Goal: Task Accomplishment & Management: Complete application form

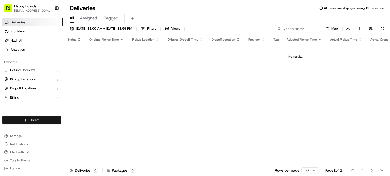
click at [36, 23] on link "Deliveries" at bounding box center [32, 22] width 61 height 8
click at [58, 62] on icon "button" at bounding box center [57, 62] width 4 height 4
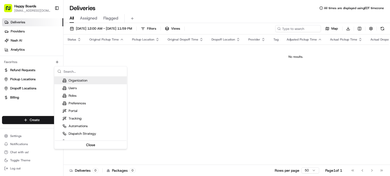
click at [51, 43] on html "Happy Boards [EMAIL_ADDRESS][DOMAIN_NAME] Toggle Sidebar Deliveries Providers […" at bounding box center [195, 88] width 390 height 176
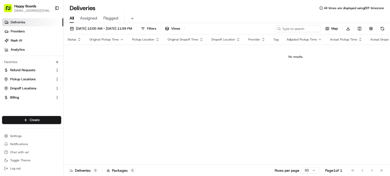
click at [43, 23] on link "Deliveries" at bounding box center [32, 22] width 61 height 8
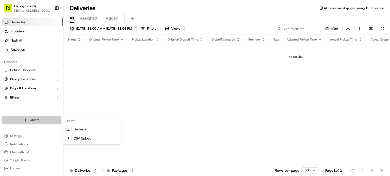
click at [41, 122] on html "Happy Boards [EMAIL_ADDRESS][DOMAIN_NAME] Toggle Sidebar Deliveries Providers […" at bounding box center [195, 88] width 390 height 176
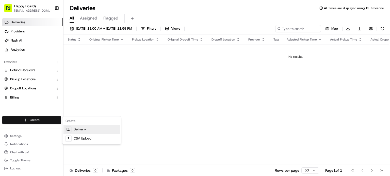
click at [76, 130] on link "Delivery" at bounding box center [91, 129] width 57 height 9
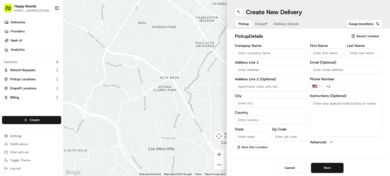
click at [365, 35] on span "Saved Location" at bounding box center [367, 36] width 23 height 5
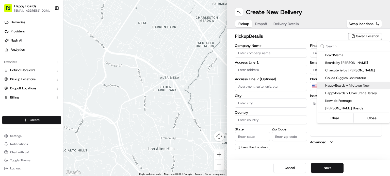
click at [359, 84] on span "HappyBoards - Midtown New" at bounding box center [356, 86] width 62 height 5
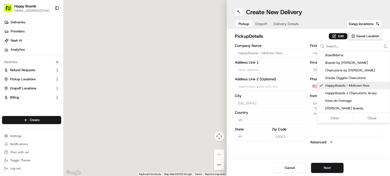
type input "HappyBoards - Midtown New"
type input "[STREET_ADDRESS]"
type input "[US_STATE]"
type input "US"
type input "NY"
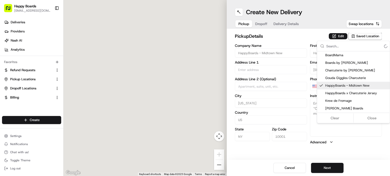
type input "10001"
type input "HappyBoards"
type input "LLC"
type input "[EMAIL_ADDRESS][DOMAIN_NAME]"
type input "[PHONE_NUMBER]"
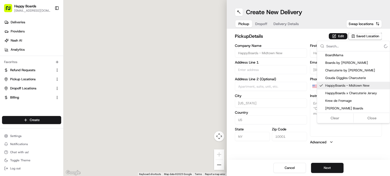
type textarea "Enter the hotel lobby and proceed to “Carne Restaurant”. HappyBoards staff memb…"
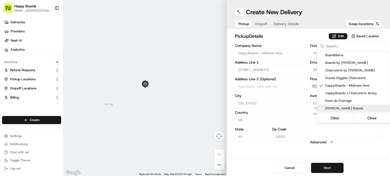
click at [330, 169] on html "Happy Boards [EMAIL_ADDRESS][DOMAIN_NAME] Toggle Sidebar Deliveries Providers […" at bounding box center [195, 88] width 390 height 176
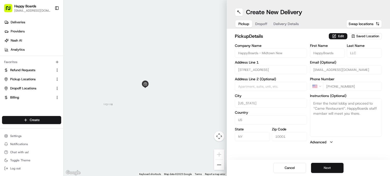
click at [327, 168] on button "Next" at bounding box center [327, 168] width 32 height 10
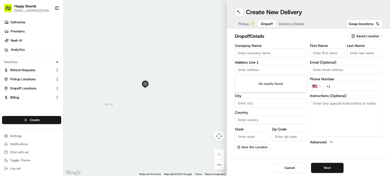
click at [248, 69] on input "text" at bounding box center [271, 69] width 72 height 9
paste input "[STREET_ADDRESS][US_STATE]"
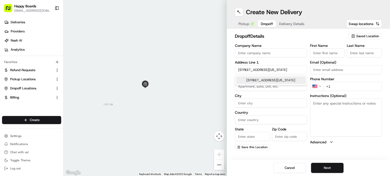
click at [280, 69] on input "[STREET_ADDRESS][US_STATE]" at bounding box center [271, 69] width 72 height 9
click at [282, 77] on div "[STREET_ADDRESS][US_STATE]" at bounding box center [271, 81] width 70 height 8
type input "[STREET_ADDRESS][US_STATE]"
type input "[US_STATE]"
type input "[GEOGRAPHIC_DATA]"
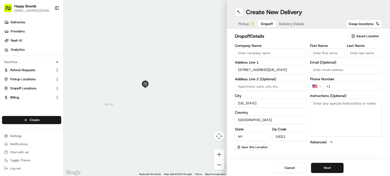
type input "NY"
type input "10021"
type input "[STREET_ADDRESS]"
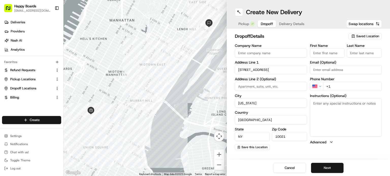
click at [257, 86] on input at bounding box center [271, 86] width 72 height 9
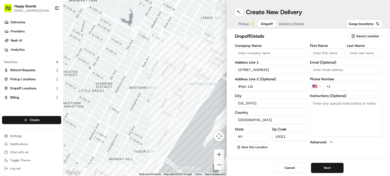
type input "#Apt 11k"
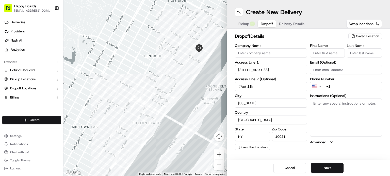
drag, startPoint x: 167, startPoint y: 42, endPoint x: 108, endPoint y: 83, distance: 71.9
click at [108, 83] on div at bounding box center [144, 88] width 163 height 176
click at [245, 55] on input "Company Name" at bounding box center [271, 52] width 72 height 9
paste input "[PERSON_NAME]"
type input "[PERSON_NAME]"
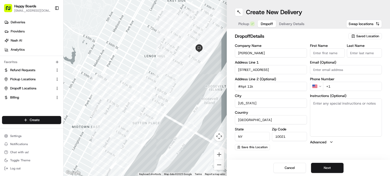
paste input "[PHONE_NUMBER]"
type input "[PHONE_NUMBER]"
click at [322, 120] on textarea "Instructions (Optional)" at bounding box center [346, 118] width 72 height 38
paste textarea "Instructions: Leave at my door: See doorman, Apartment Info: 11K"
type textarea "Instructions: Leave at my door: See doorman, Apartment Info: 11K"
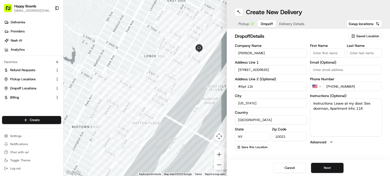
click at [339, 151] on div "dropoff Details Saved Location Company Name [PERSON_NAME] Address Line 1 [STREE…" at bounding box center [308, 92] width 163 height 126
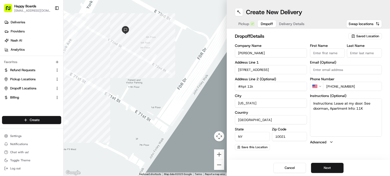
drag, startPoint x: 191, startPoint y: 60, endPoint x: 128, endPoint y: 74, distance: 64.1
click at [128, 74] on div at bounding box center [144, 88] width 163 height 176
click at [333, 168] on button "Next" at bounding box center [327, 168] width 32 height 10
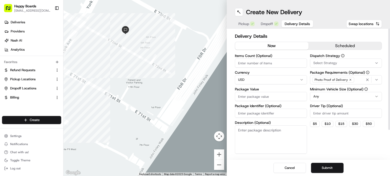
paste input "132.83"
type input "132.83"
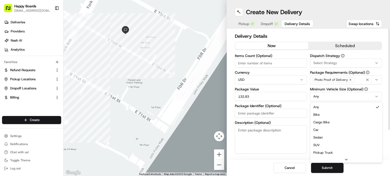
click at [323, 98] on html "Happy Boards [EMAIL_ADDRESS][DOMAIN_NAME] Toggle Sidebar Deliveries Providers […" at bounding box center [195, 88] width 390 height 176
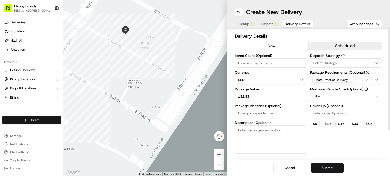
click at [320, 113] on input "Driver Tip (Optional)" at bounding box center [346, 113] width 72 height 9
type input "3"
click at [327, 168] on button "Submit" at bounding box center [327, 168] width 32 height 10
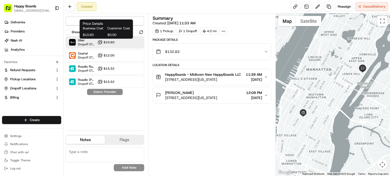
click at [113, 43] on span "$10.60" at bounding box center [109, 42] width 11 height 4
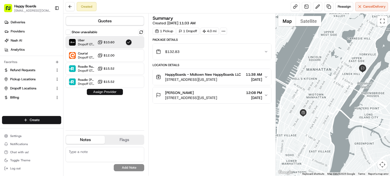
click at [111, 91] on button "Assign Provider" at bounding box center [105, 92] width 36 height 6
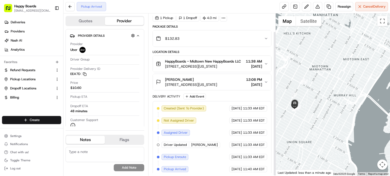
scroll to position [20, 0]
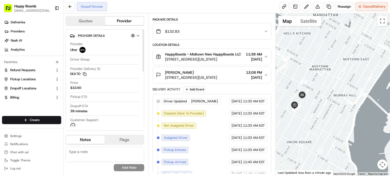
click at [161, 4] on div "Dropoff Enroute Reassign Cancel Delivery" at bounding box center [226, 6] width 326 height 13
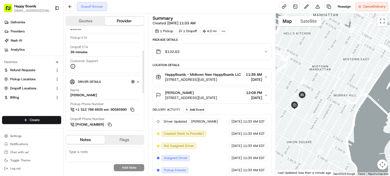
scroll to position [49, 0]
